Goal: Use online tool/utility: Use online tool/utility

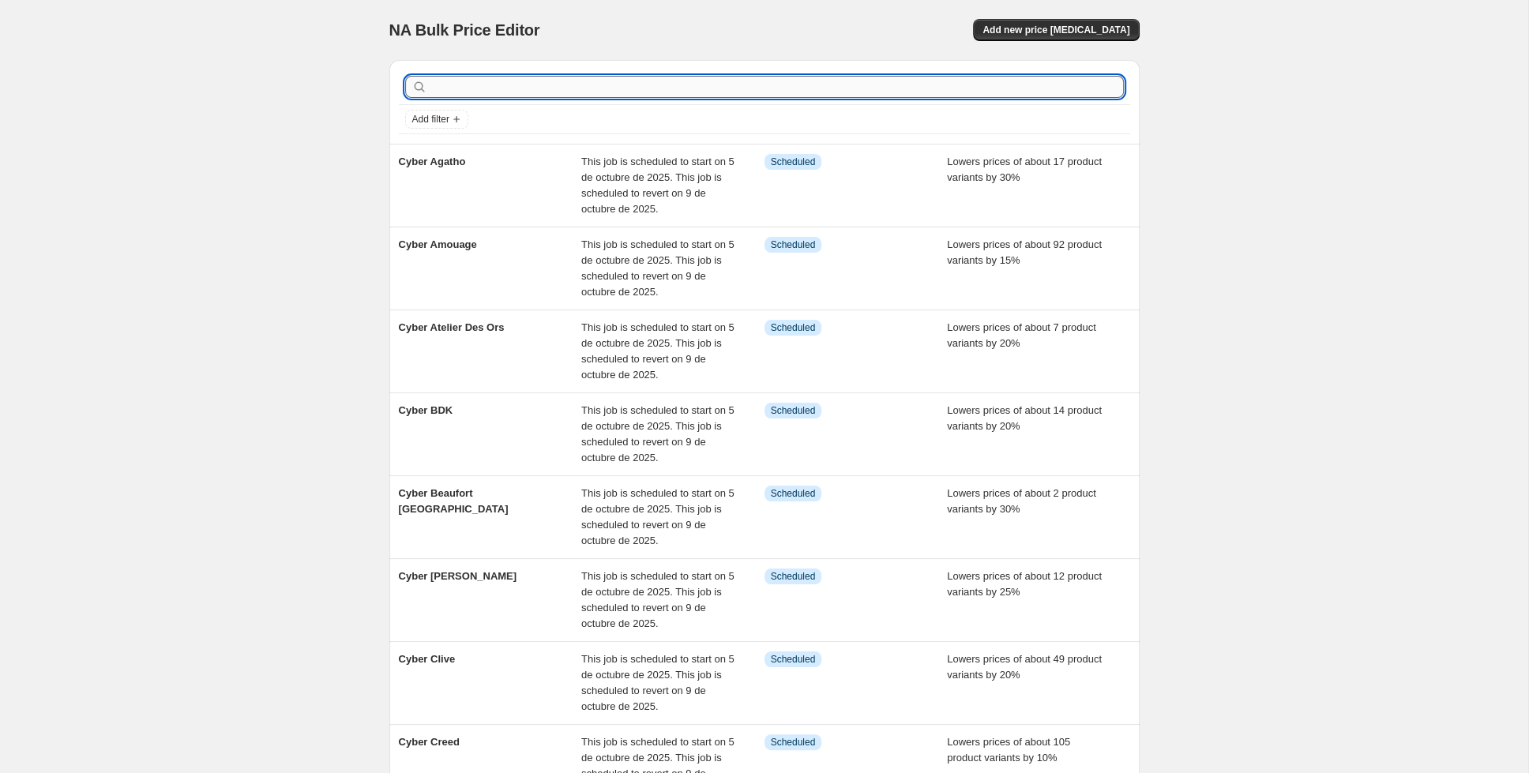
click at [714, 94] on input "text" at bounding box center [776, 87] width 693 height 22
type input "[PERSON_NAME]"
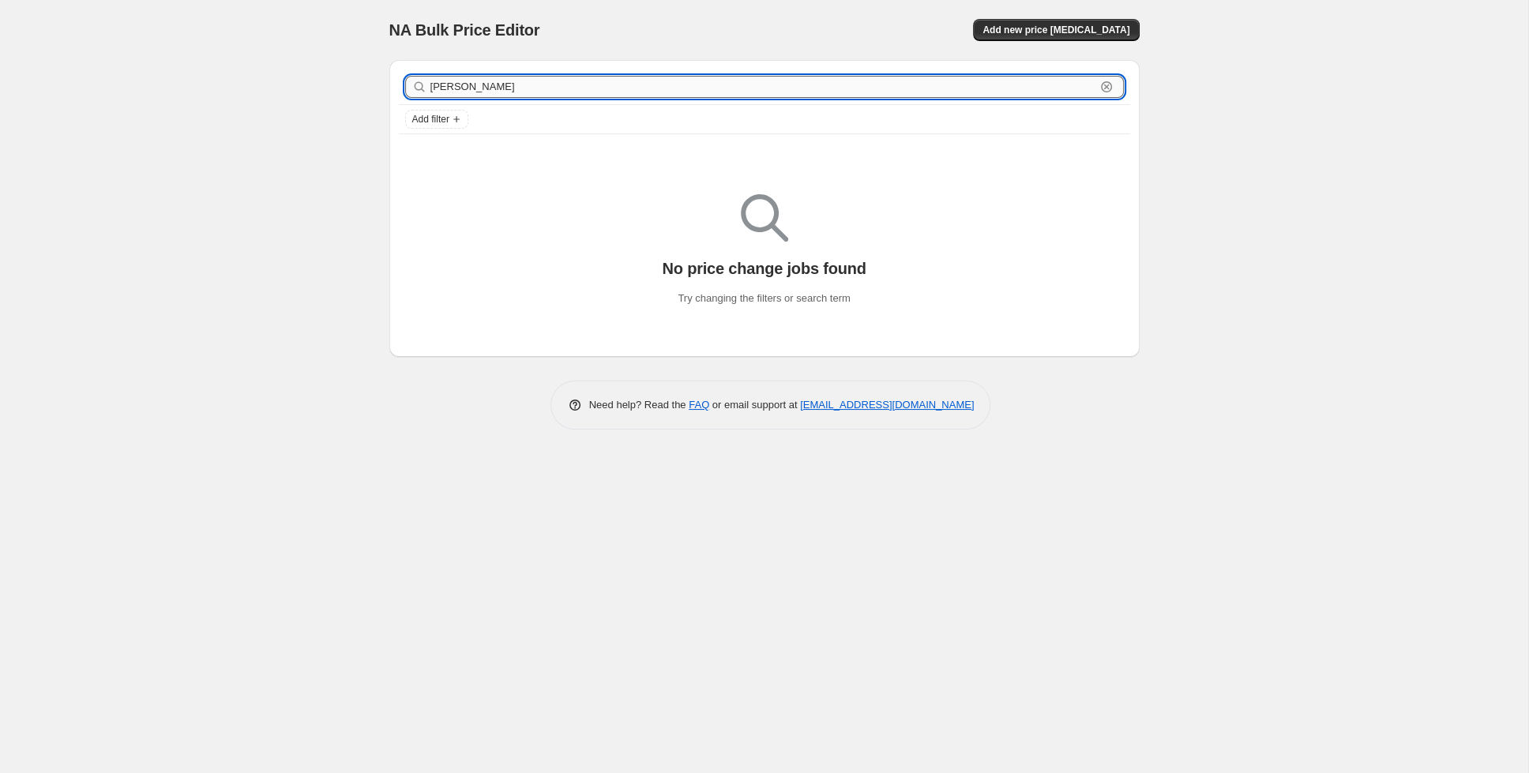
drag, startPoint x: 545, startPoint y: 79, endPoint x: 329, endPoint y: 65, distance: 216.9
click at [430, 76] on input "[PERSON_NAME]" at bounding box center [762, 87] width 665 height 22
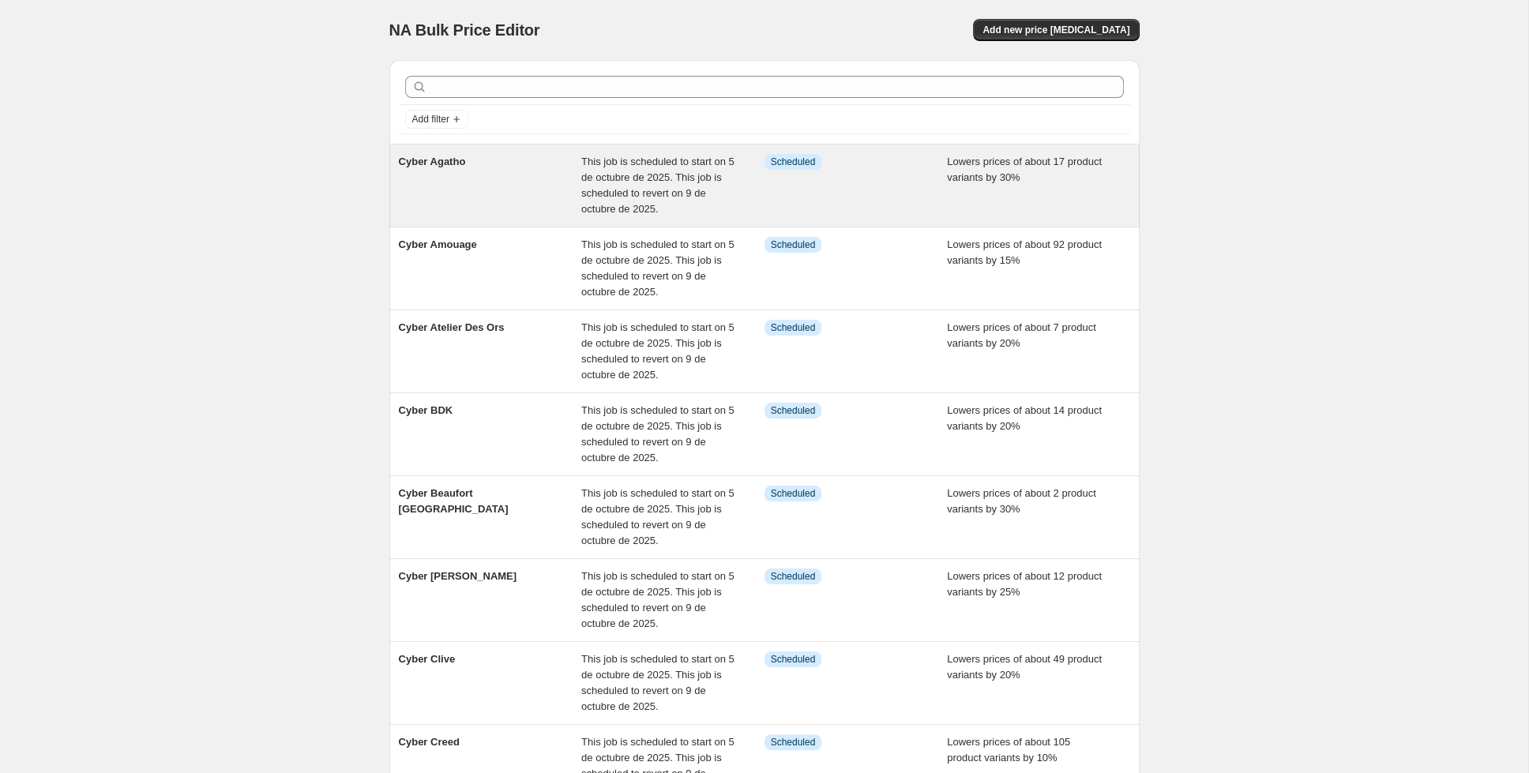
click at [524, 182] on div "Cyber Agatho" at bounding box center [490, 185] width 183 height 63
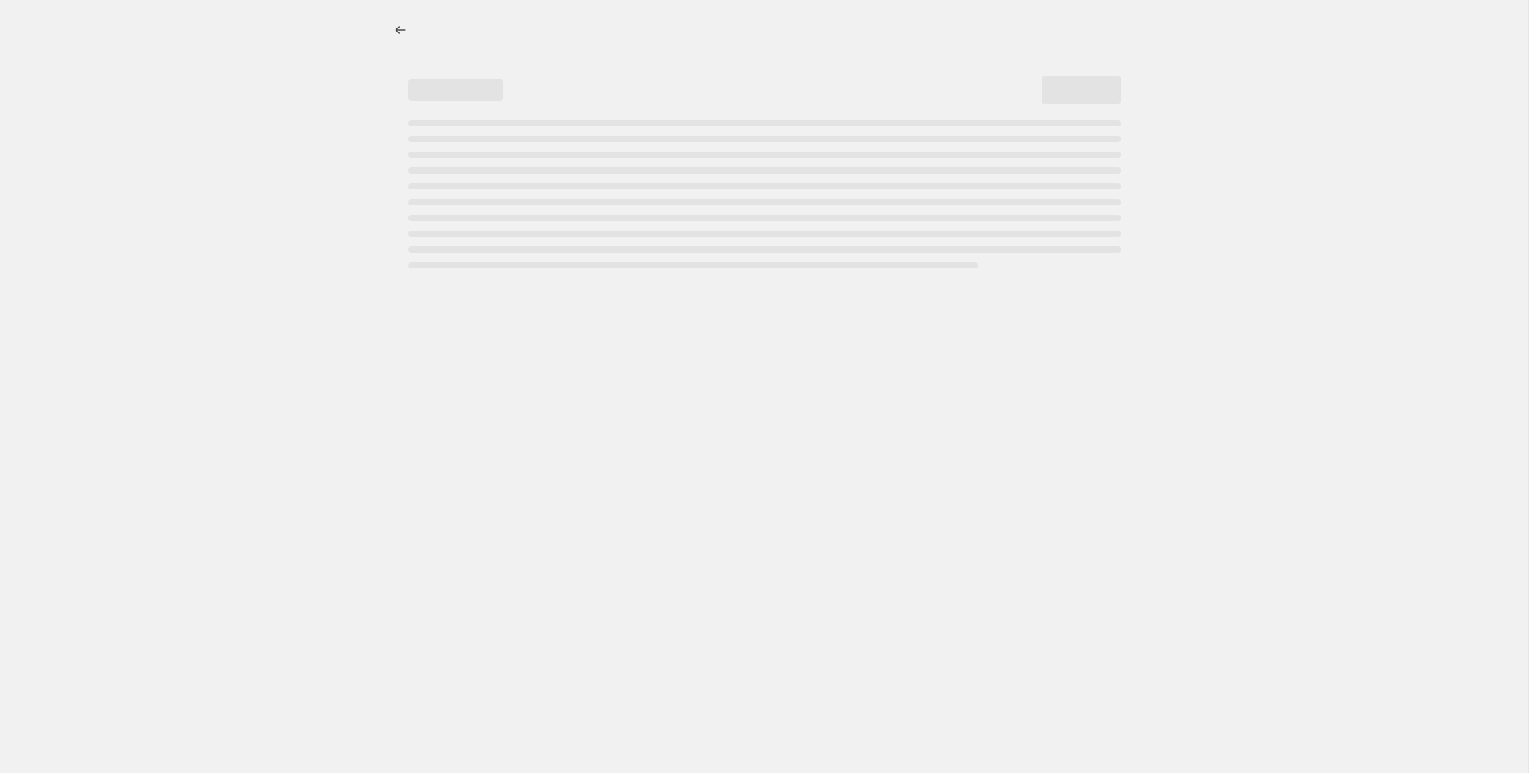
select select "percentage"
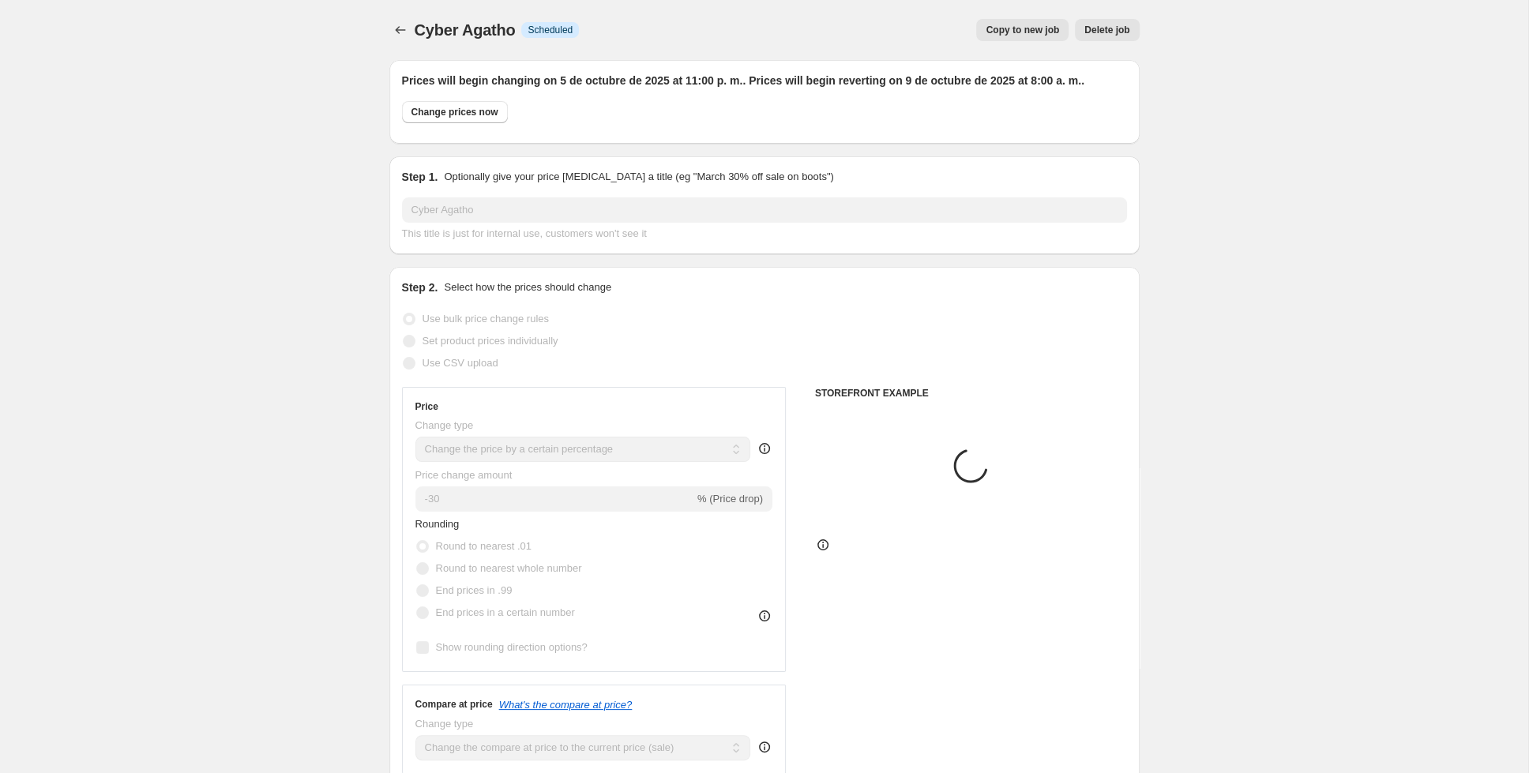
select select "collection"
click at [1023, 26] on span "Copy to new job" at bounding box center [1022, 30] width 73 height 13
select select "percentage"
select select "collection"
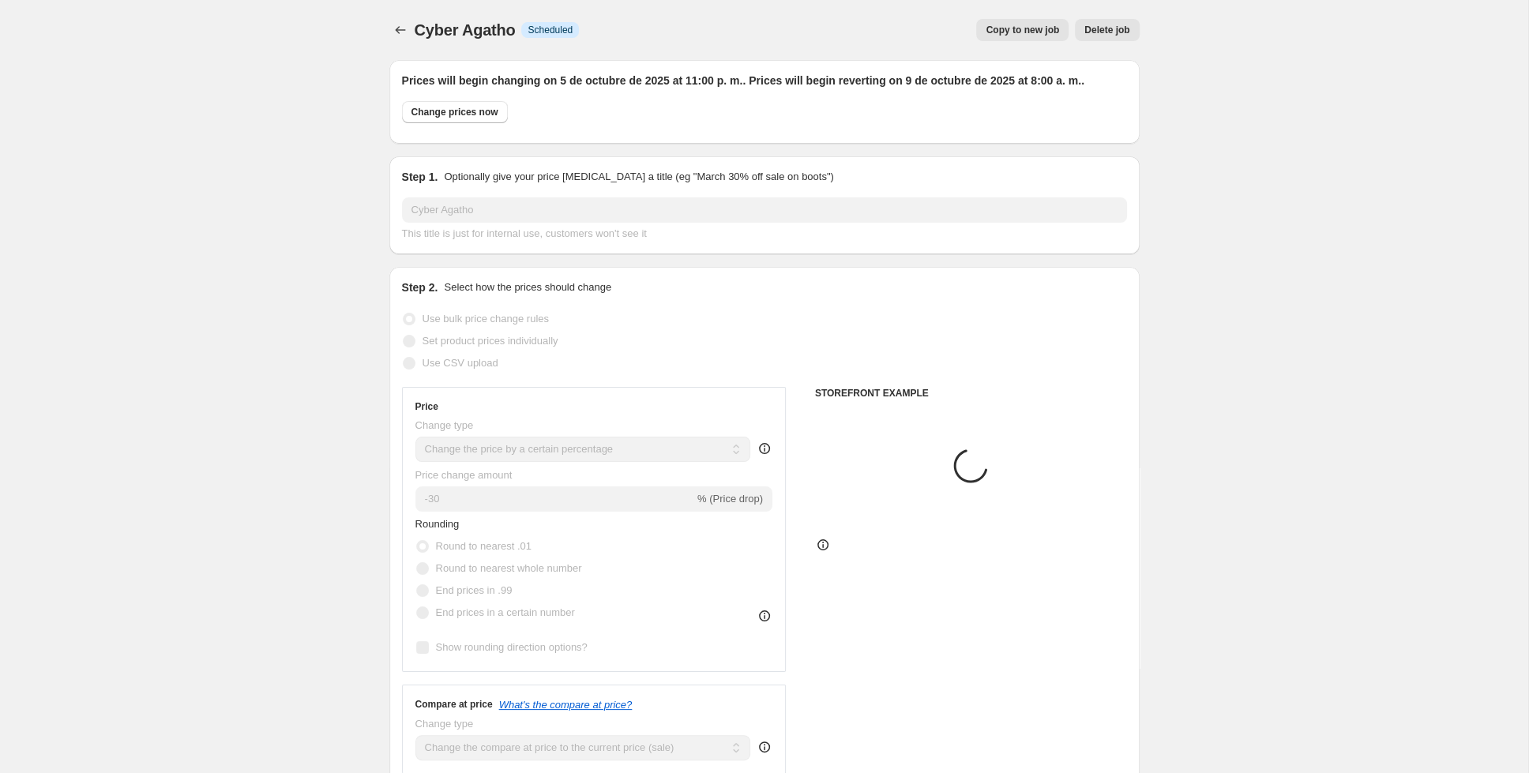
select select "tag"
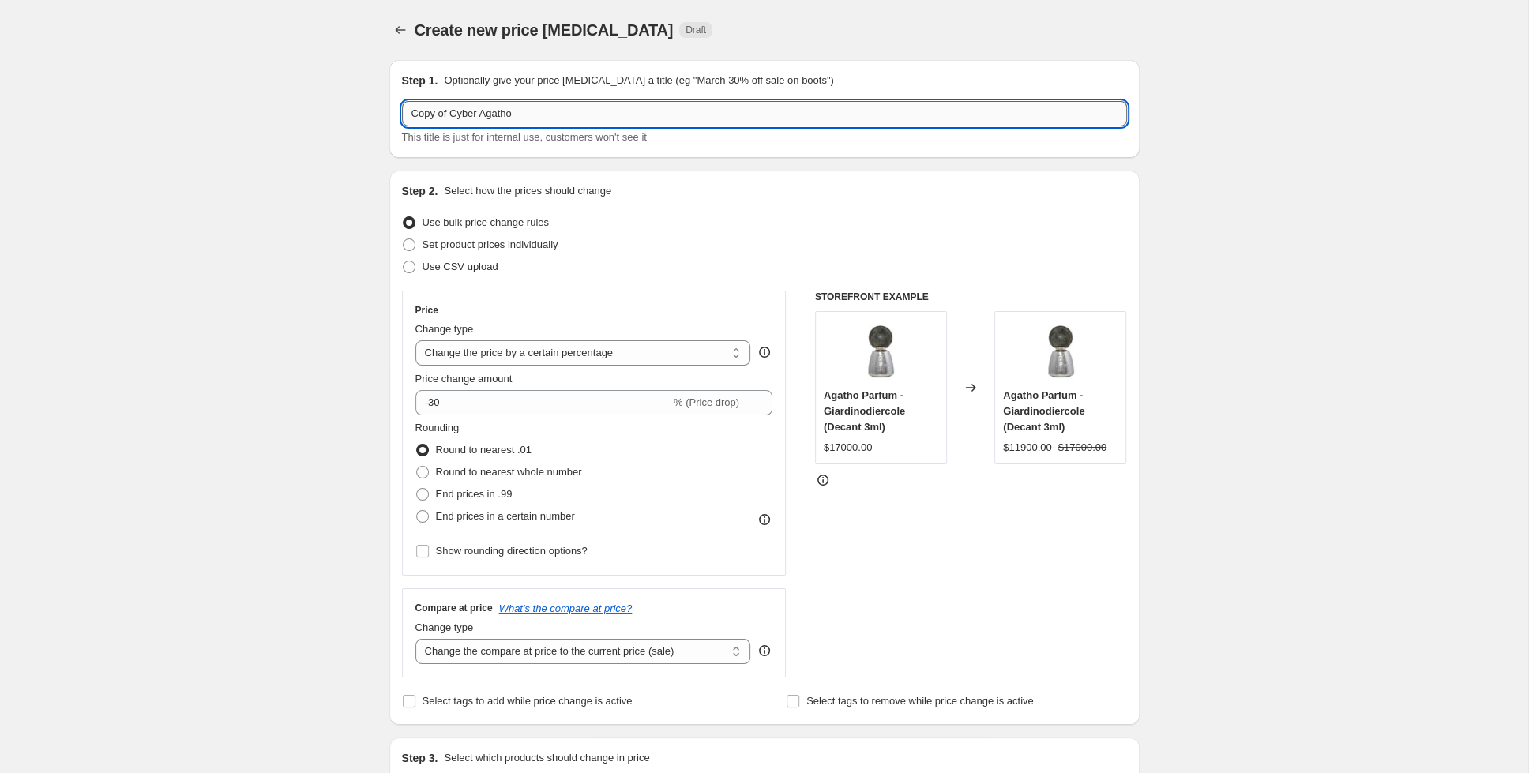
click at [518, 109] on input "Copy of Cyber Agatho" at bounding box center [764, 113] width 725 height 25
drag, startPoint x: 450, startPoint y: 115, endPoint x: 362, endPoint y: 106, distance: 89.0
click at [402, 106] on input "Copy of Cyber Agatho" at bounding box center [764, 113] width 725 height 25
drag, startPoint x: 491, startPoint y: 116, endPoint x: 442, endPoint y: 120, distance: 49.1
click at [442, 120] on input "Cyber Agatho" at bounding box center [764, 113] width 725 height 25
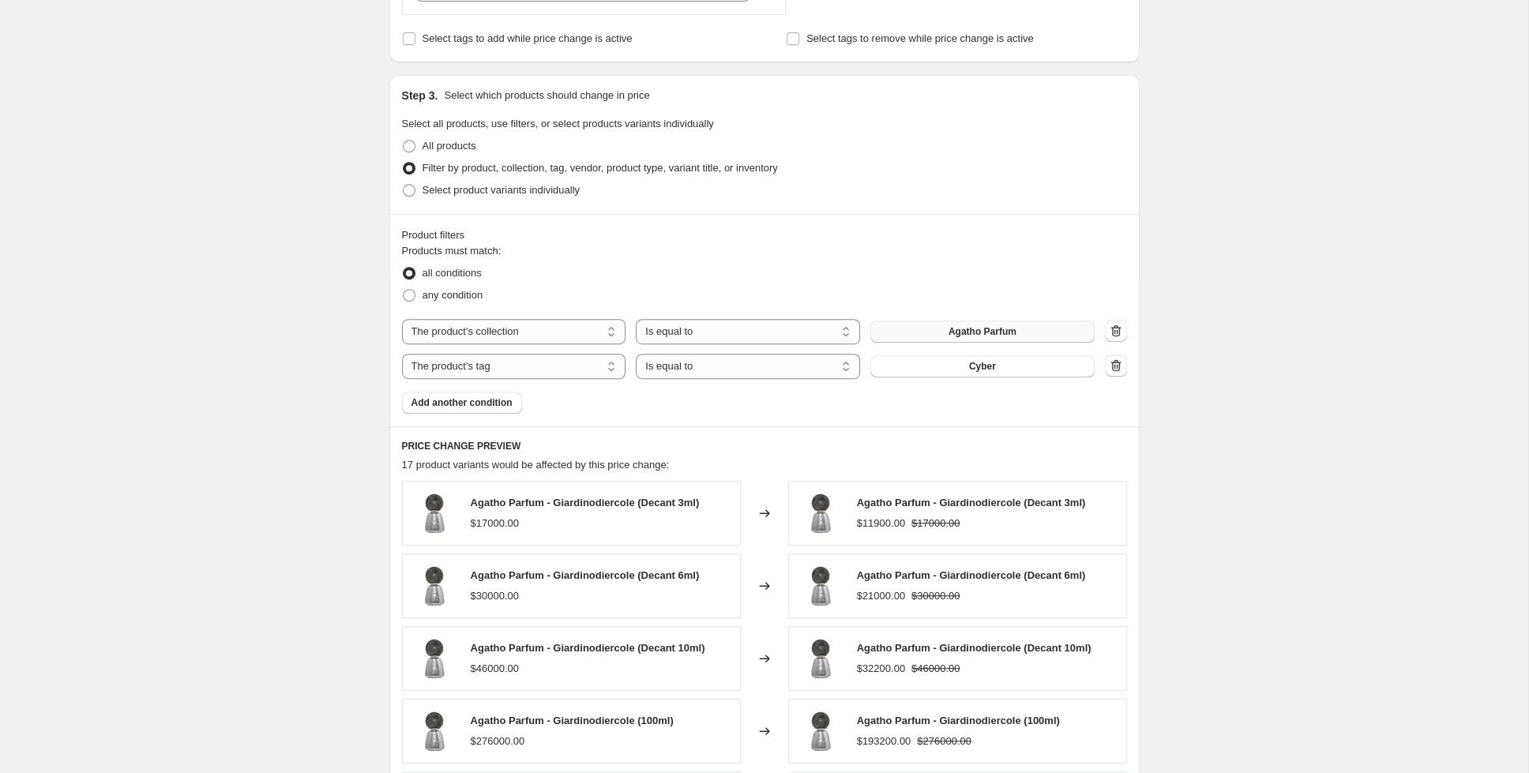
type input "Cyber [PERSON_NAME]"
click at [976, 324] on button "Agatho Parfum" at bounding box center [982, 332] width 224 height 22
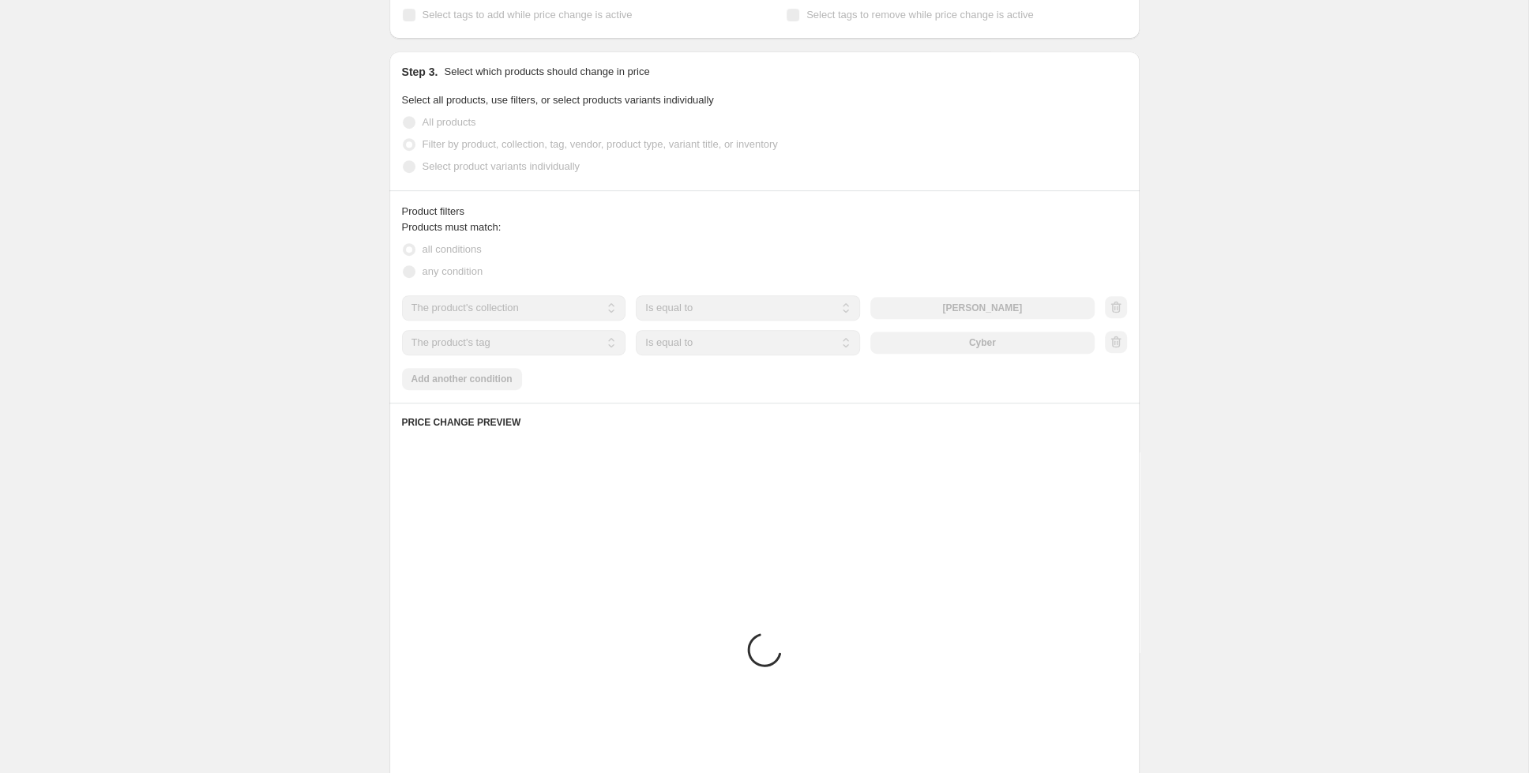
scroll to position [725, 0]
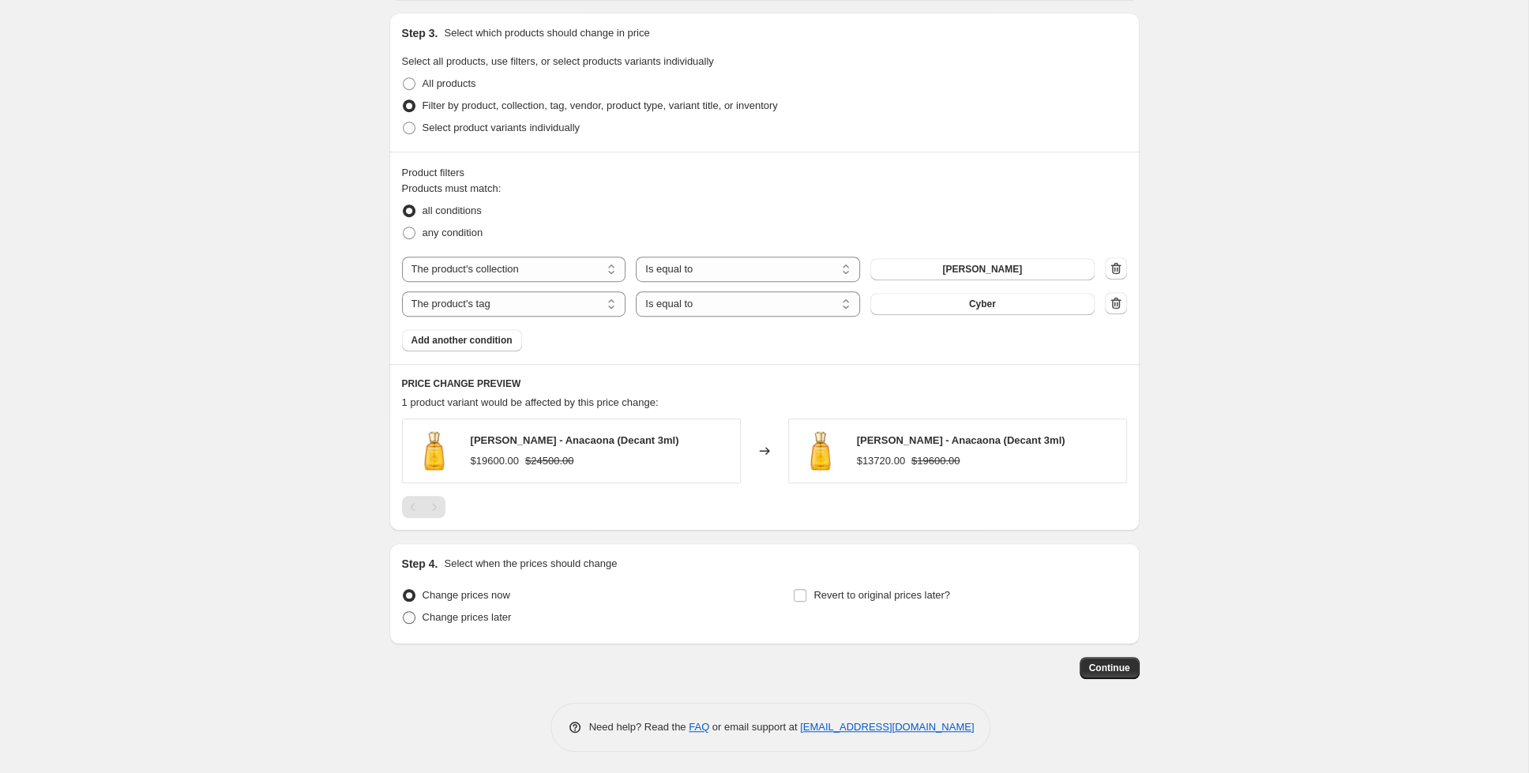
click at [434, 623] on span "Change prices later" at bounding box center [467, 617] width 89 height 12
click at [404, 612] on input "Change prices later" at bounding box center [403, 611] width 1 height 1
radio input "true"
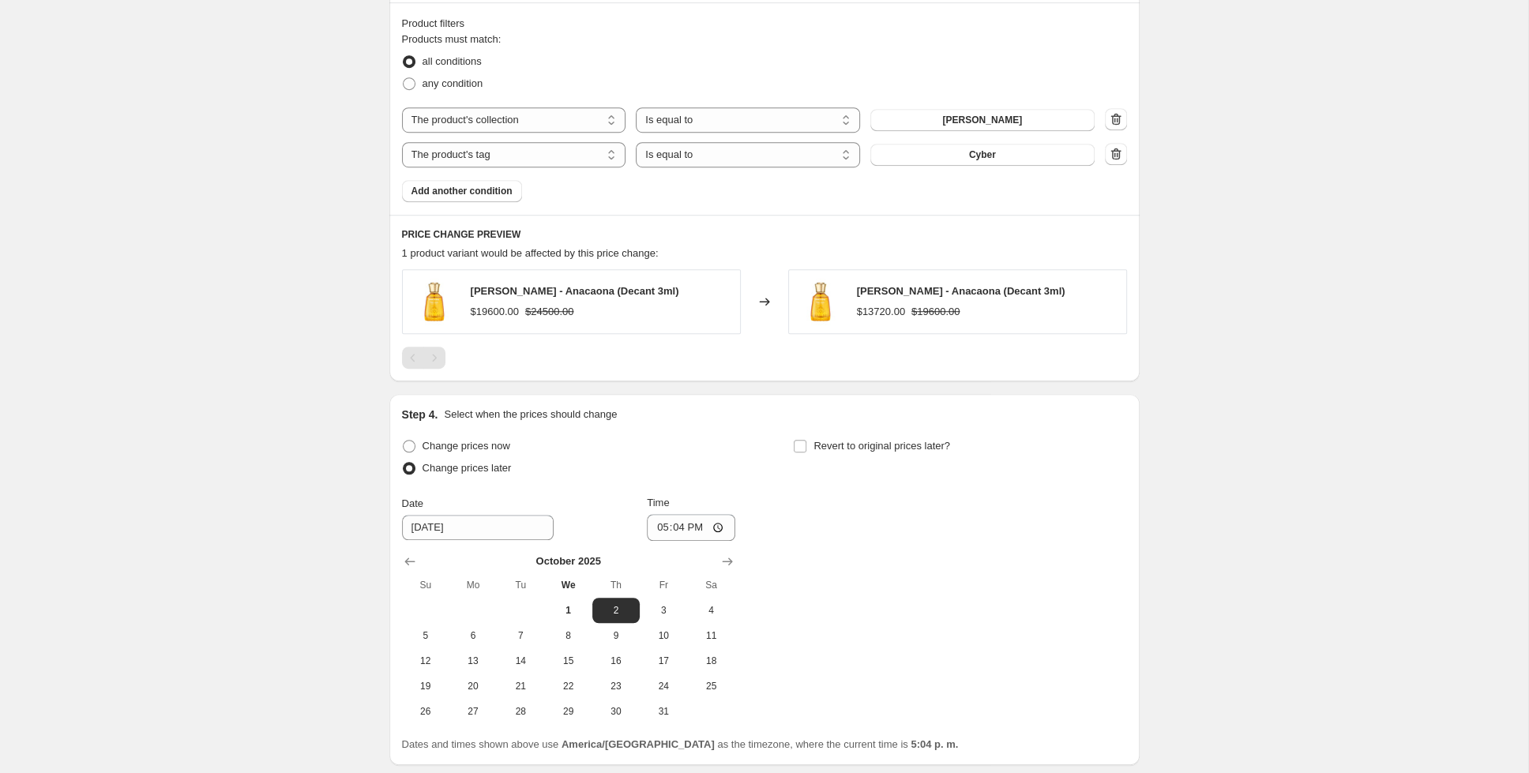
scroll to position [993, 0]
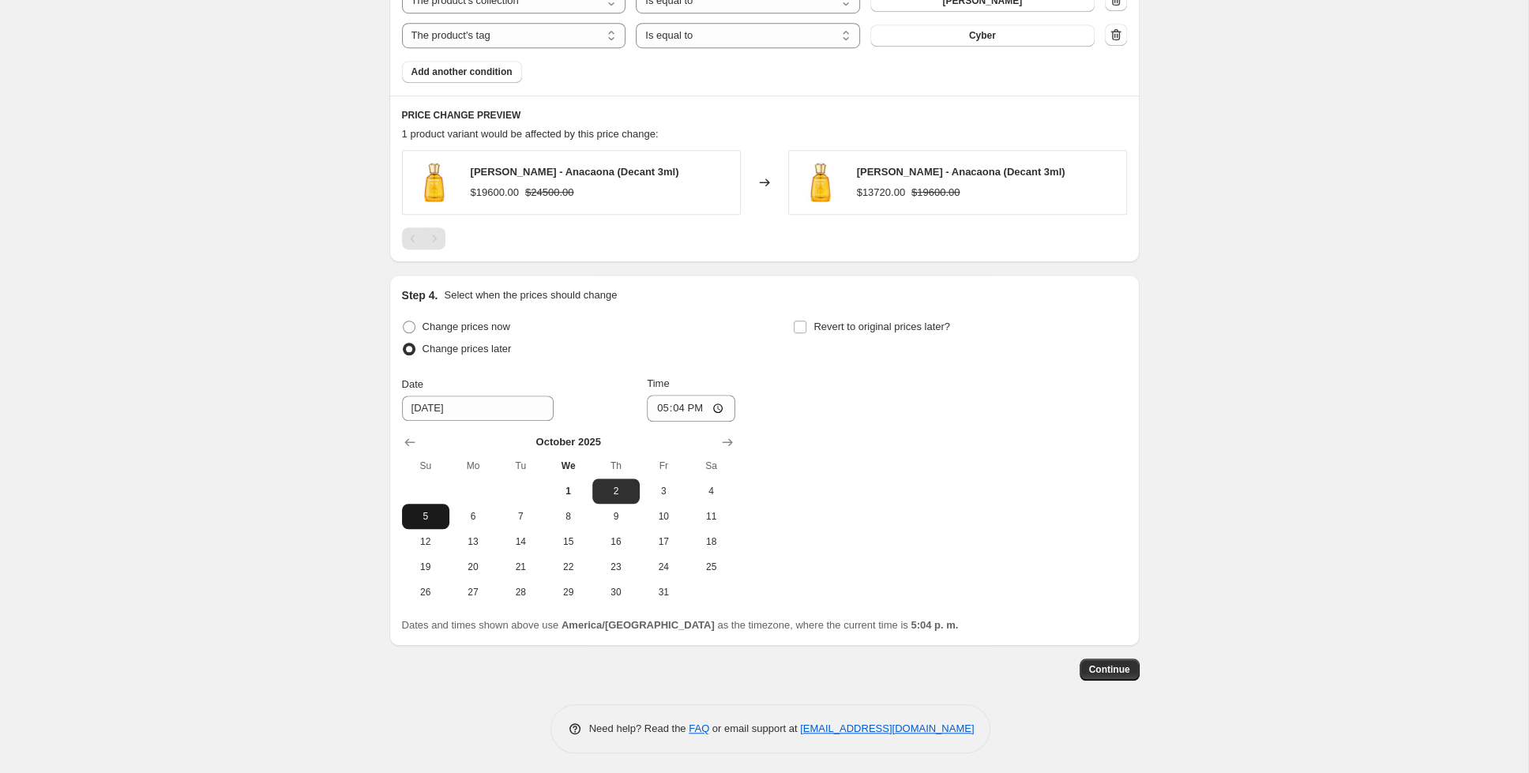
click at [426, 520] on span "5" at bounding box center [425, 516] width 35 height 13
type input "[DATE]"
click at [664, 410] on input "17:04" at bounding box center [691, 408] width 88 height 27
type input "23:00"
click at [802, 324] on input "Revert to original prices later?" at bounding box center [800, 327] width 13 height 13
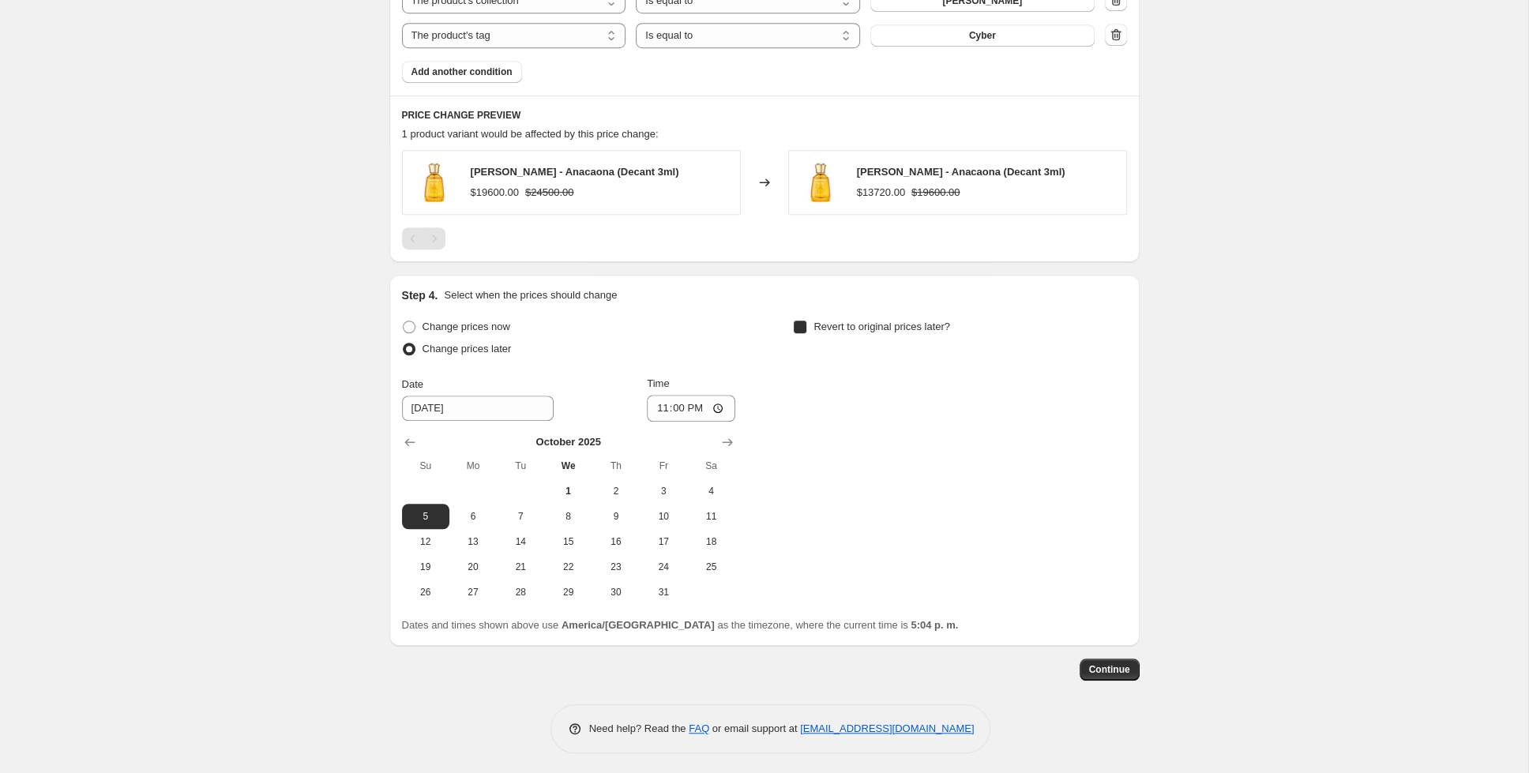
checkbox input "true"
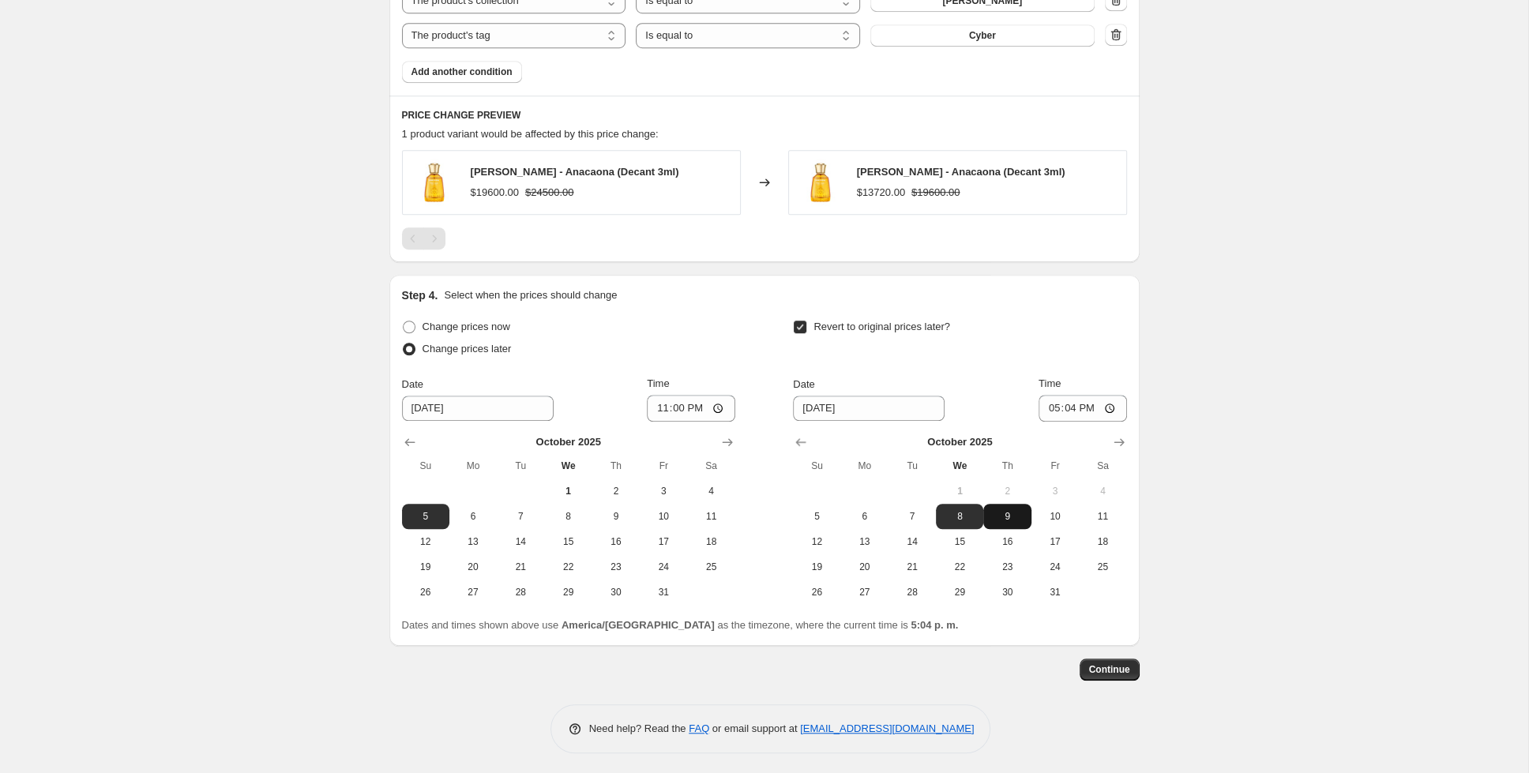
click at [1015, 517] on span "9" at bounding box center [1007, 516] width 35 height 13
type input "[DATE]"
click at [1062, 401] on input "17:04" at bounding box center [1082, 408] width 88 height 27
click at [1108, 410] on input "20:00" at bounding box center [1082, 408] width 88 height 27
type input "08:00"
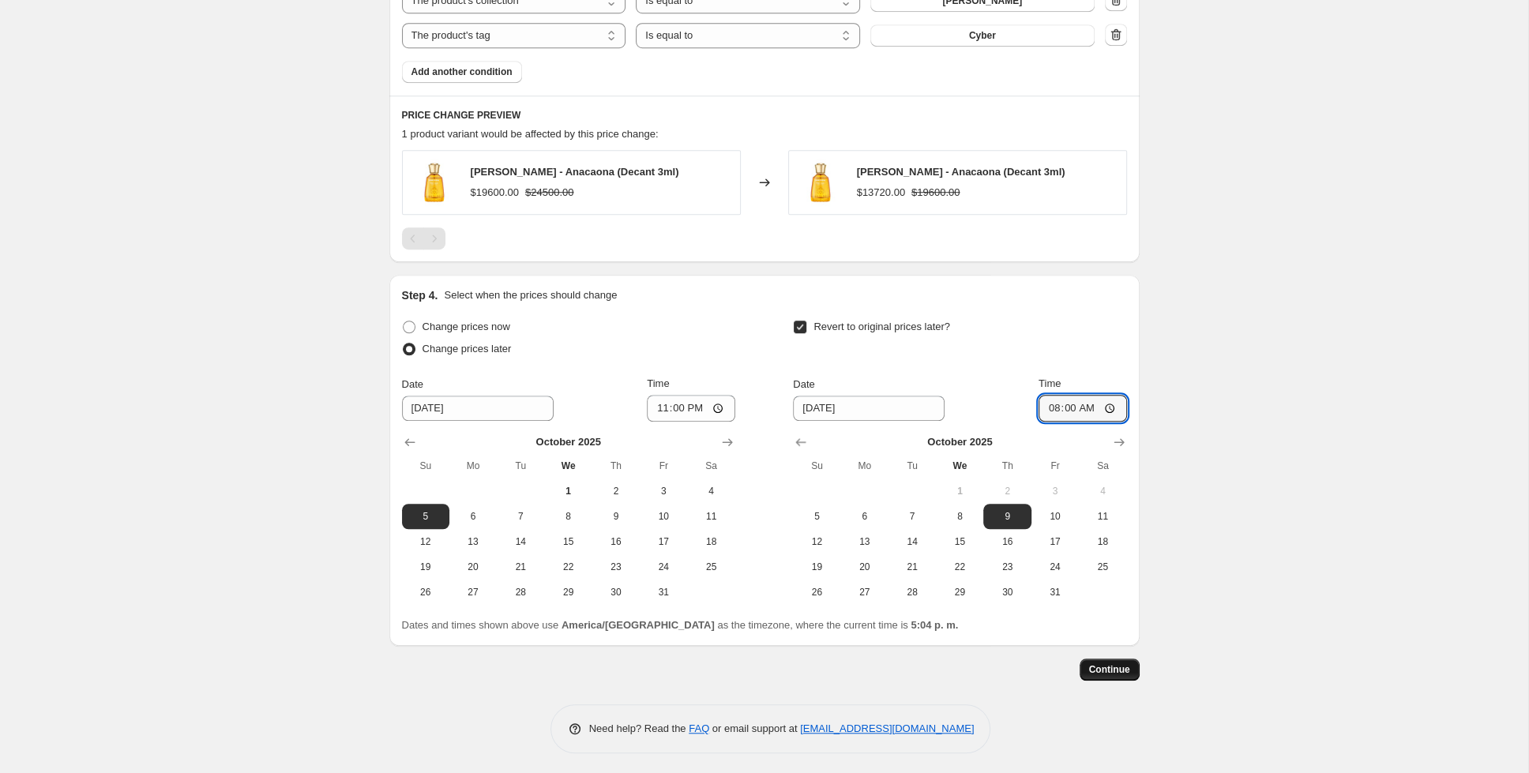
click at [1109, 665] on span "Continue" at bounding box center [1109, 669] width 41 height 13
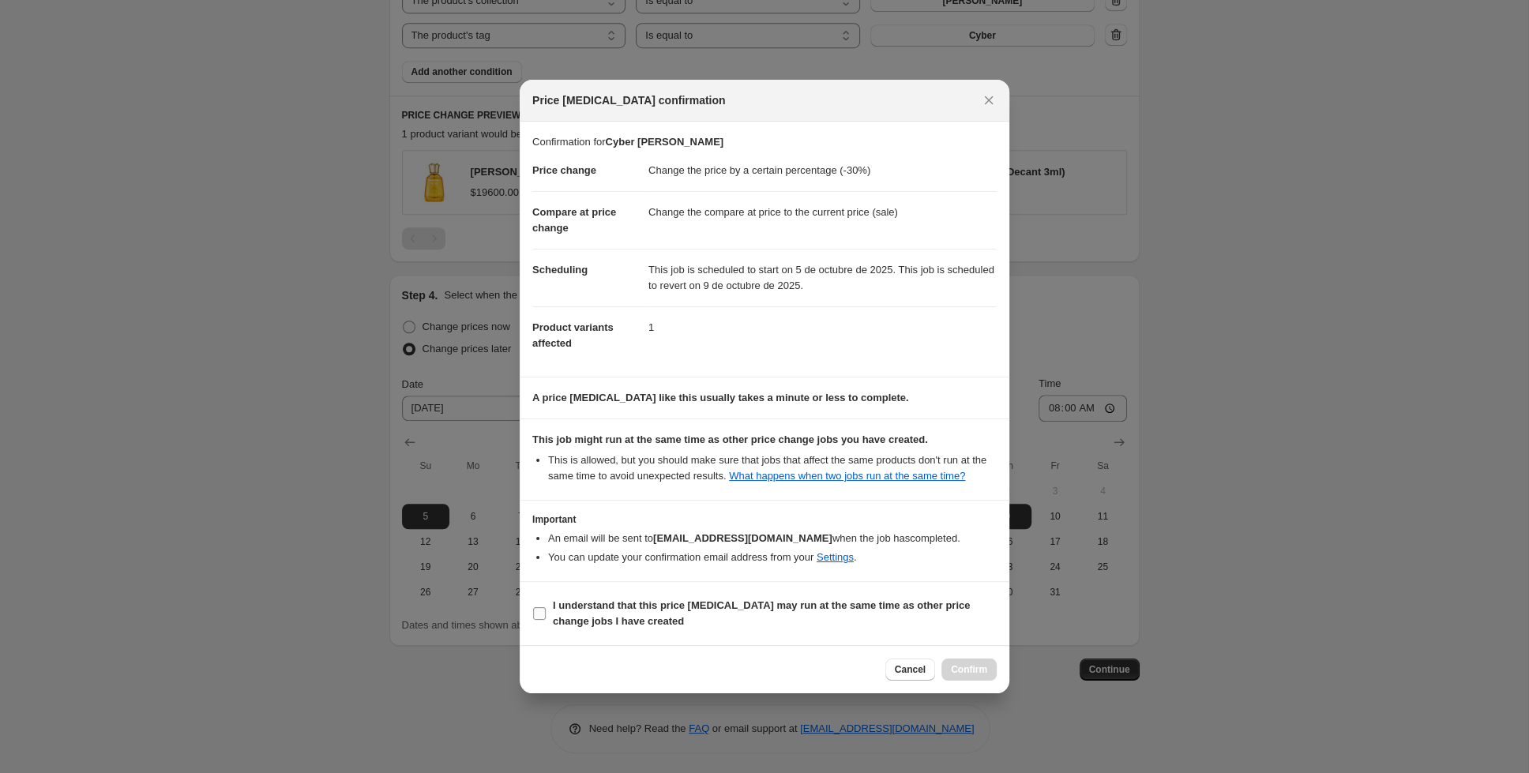
click at [544, 616] on input "I understand that this price [MEDICAL_DATA] may run at the same time as other p…" at bounding box center [539, 613] width 13 height 13
checkbox input "true"
click at [971, 679] on button "Confirm" at bounding box center [968, 670] width 55 height 22
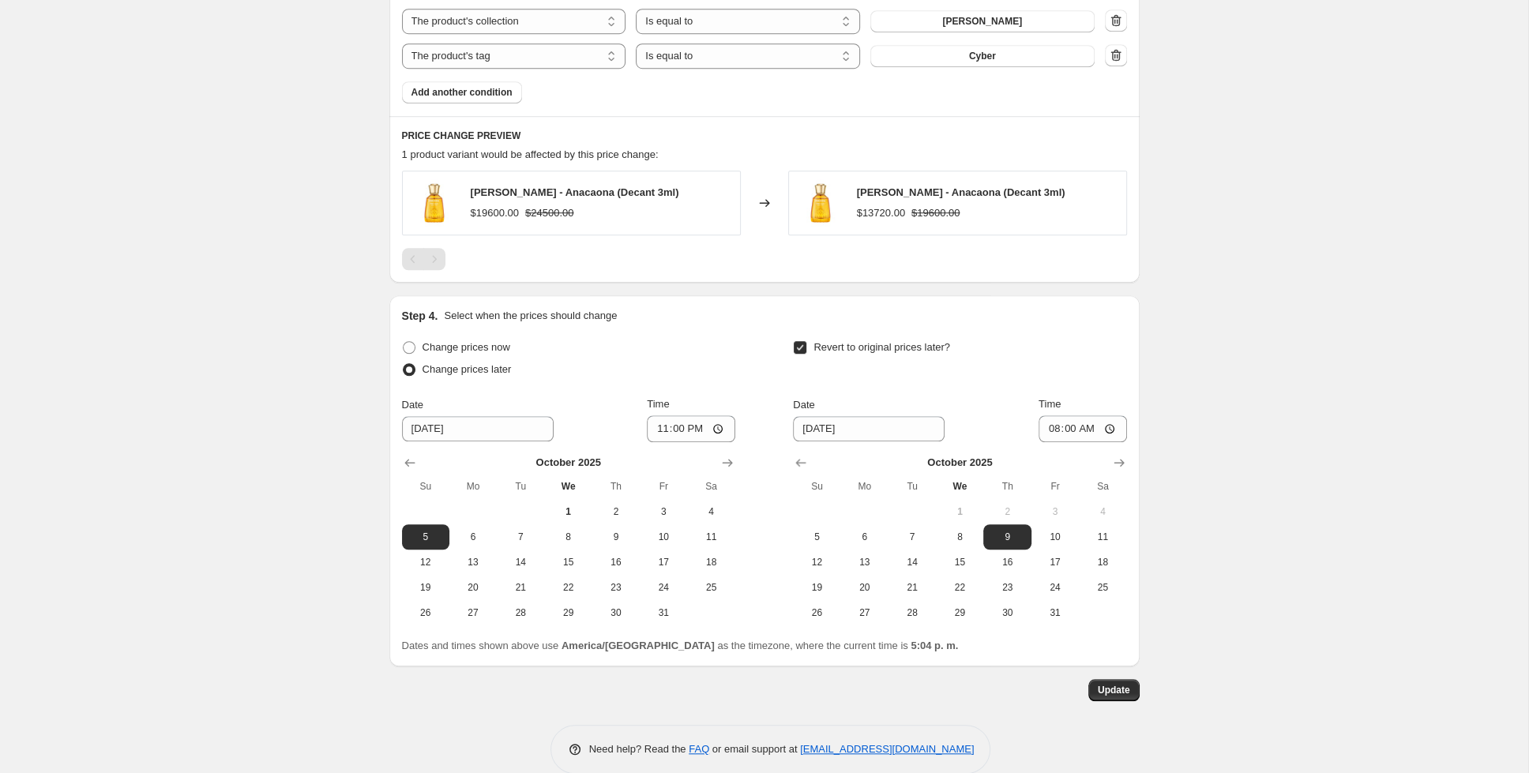
scroll to position [1089, 0]
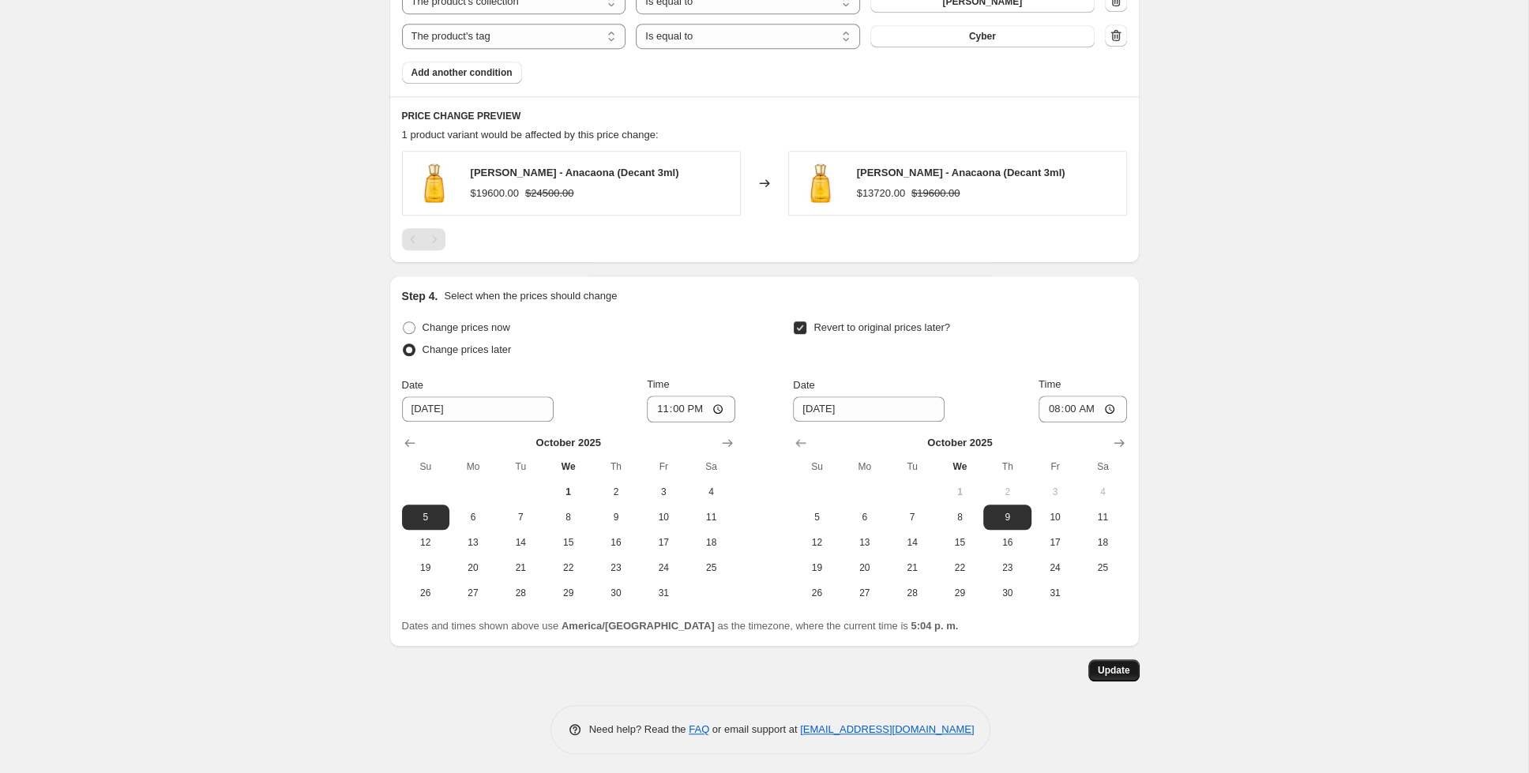
click at [1123, 667] on span "Update" at bounding box center [1114, 670] width 32 height 13
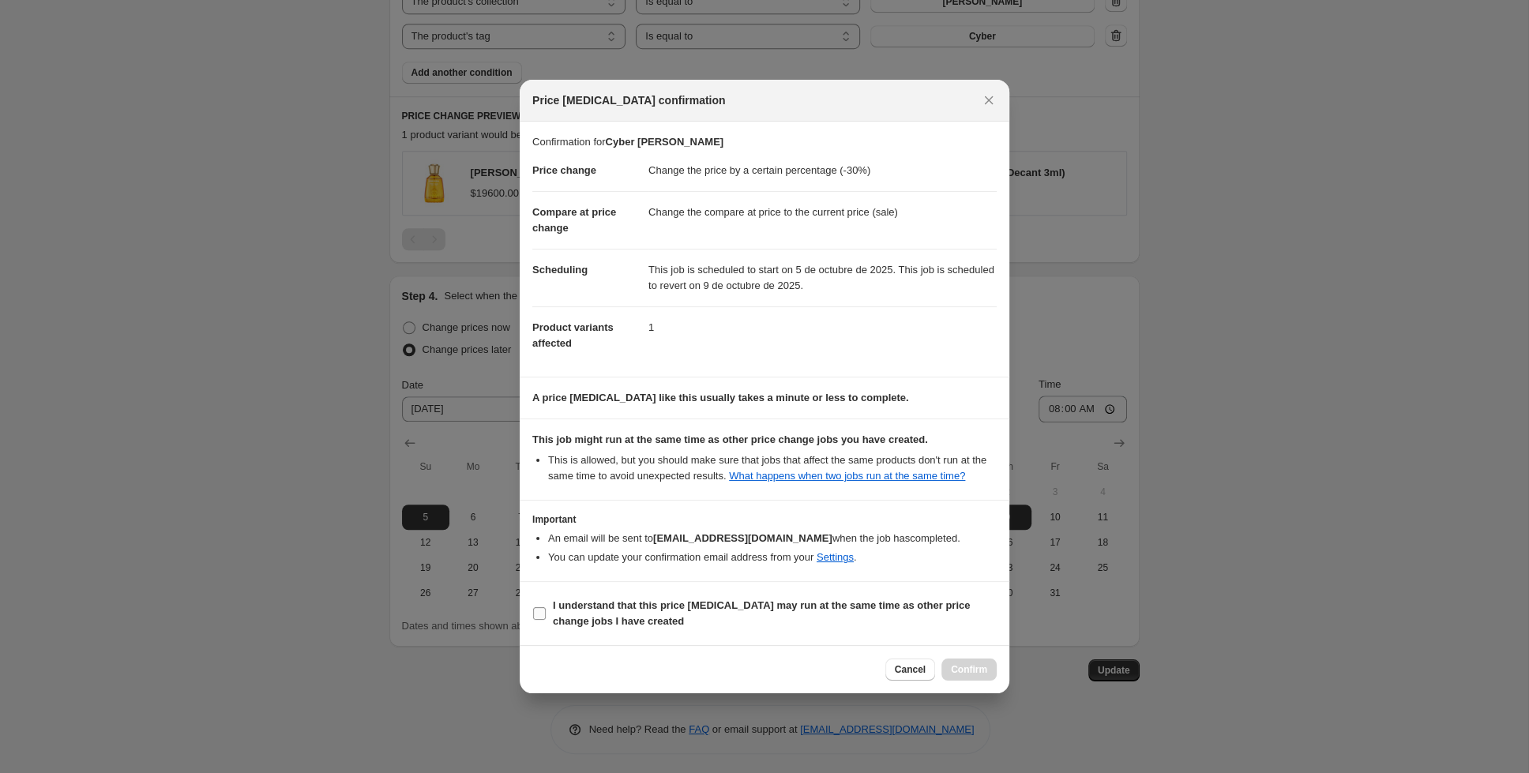
drag, startPoint x: 537, startPoint y: 621, endPoint x: 650, endPoint y: 616, distance: 113.0
click at [539, 619] on label "I understand that this price [MEDICAL_DATA] may run at the same time as other p…" at bounding box center [764, 614] width 464 height 38
click at [543, 614] on input "I understand that this price [MEDICAL_DATA] may run at the same time as other p…" at bounding box center [539, 613] width 13 height 13
checkbox input "true"
click at [990, 674] on button "Confirm" at bounding box center [968, 670] width 55 height 22
